Goal: Register for event/course

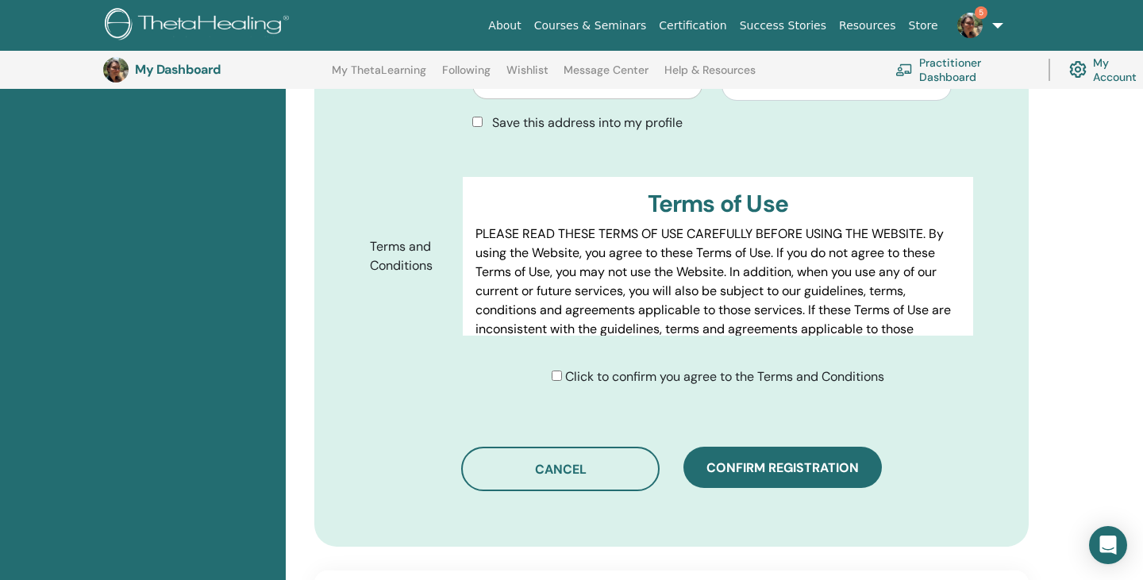
scroll to position [749, 0]
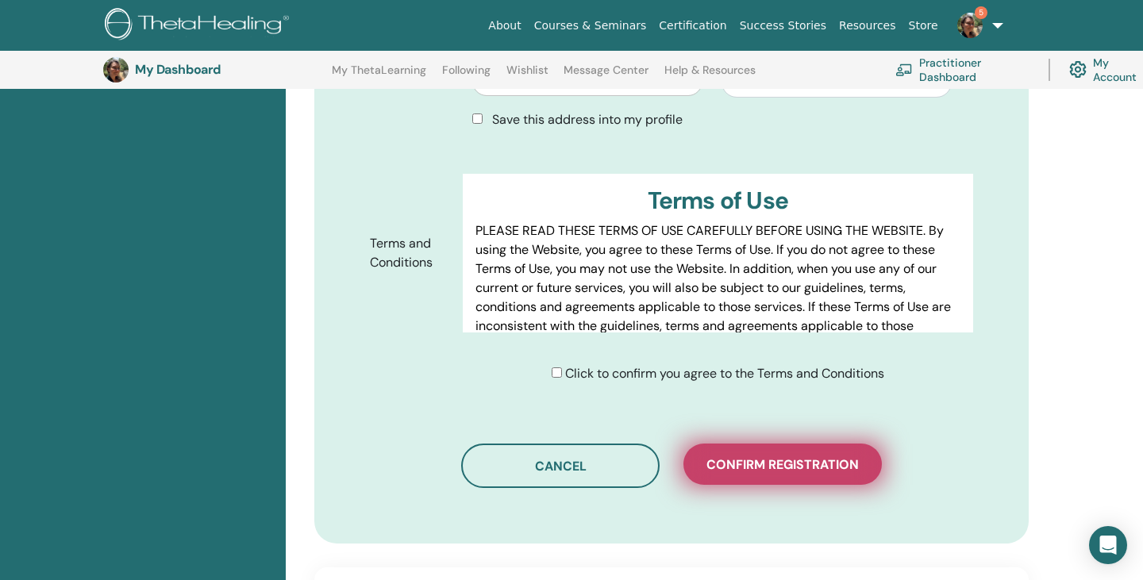
click at [823, 452] on button "Confirm registration" at bounding box center [783, 464] width 198 height 41
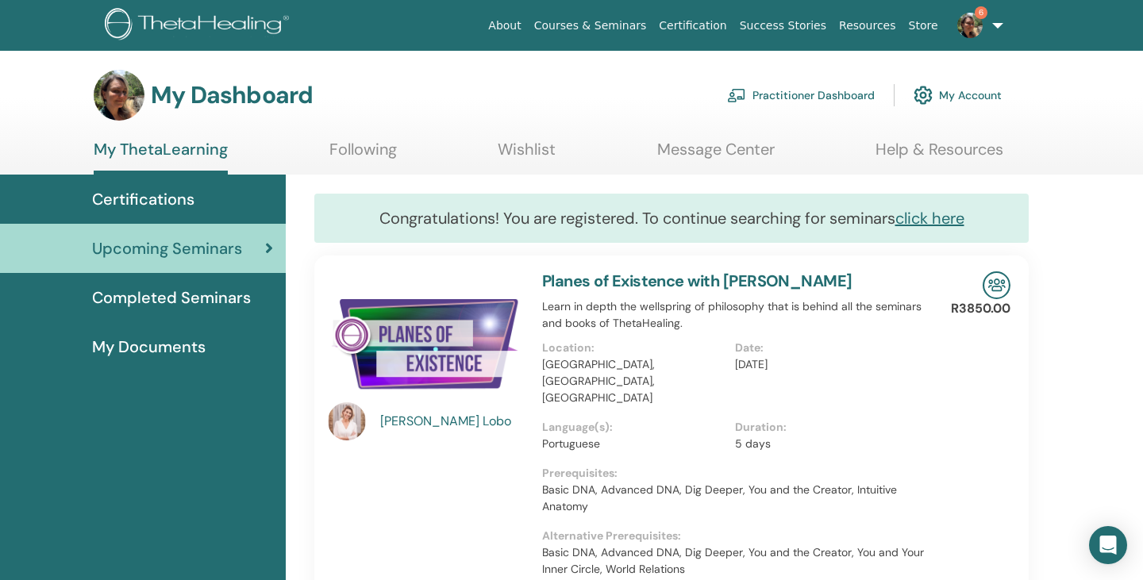
click at [976, 16] on span "6" at bounding box center [981, 12] width 13 height 13
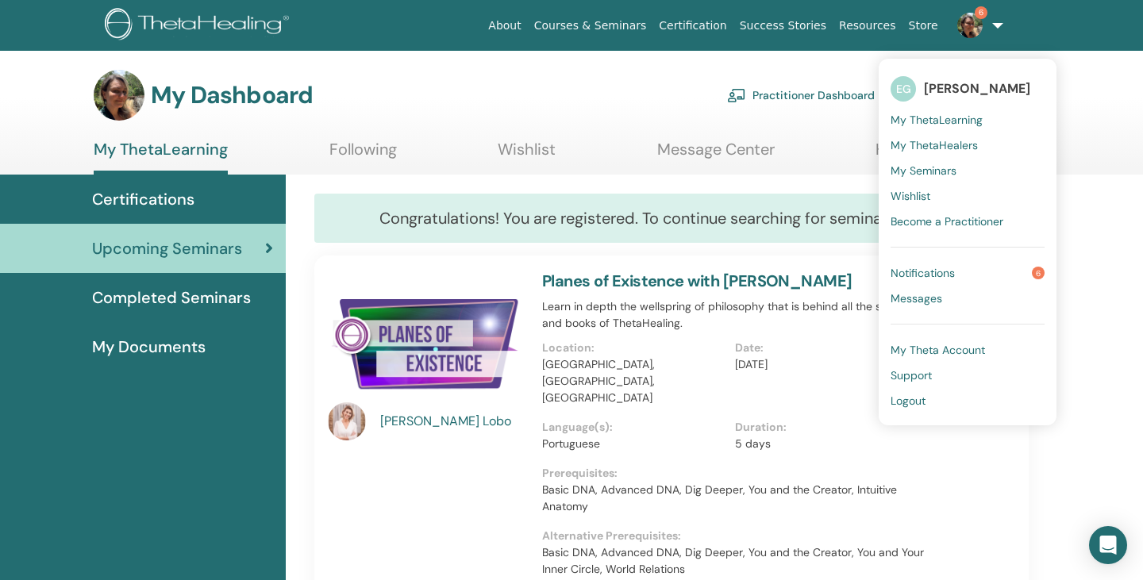
click at [946, 277] on span "Notifications" at bounding box center [923, 273] width 64 height 14
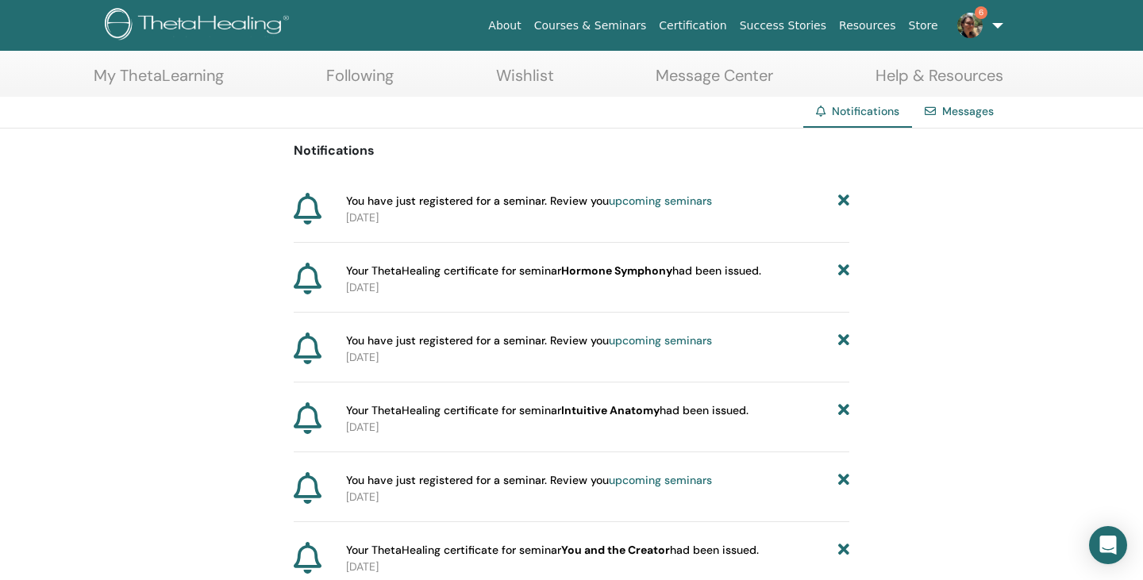
scroll to position [75, 0]
